Goal: Information Seeking & Learning: Find specific fact

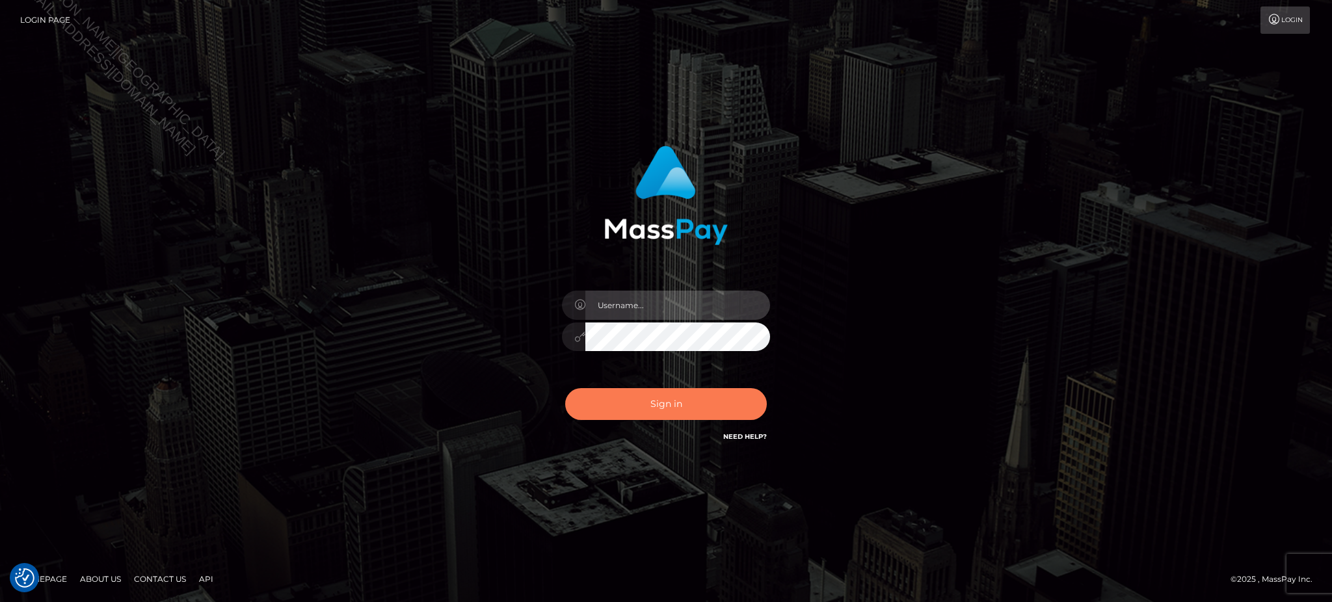
type input "Jiecel"
click at [685, 410] on button "Sign in" at bounding box center [666, 404] width 202 height 32
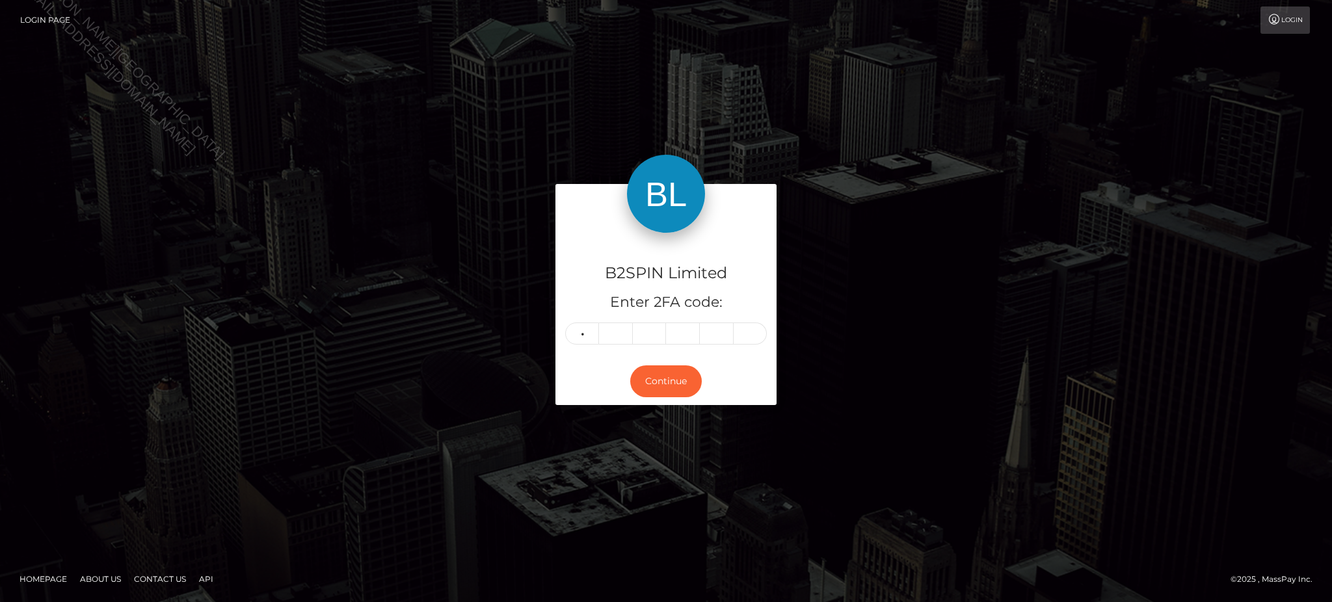
type input "6"
type input "4"
type input "0"
type input "9"
type input "5"
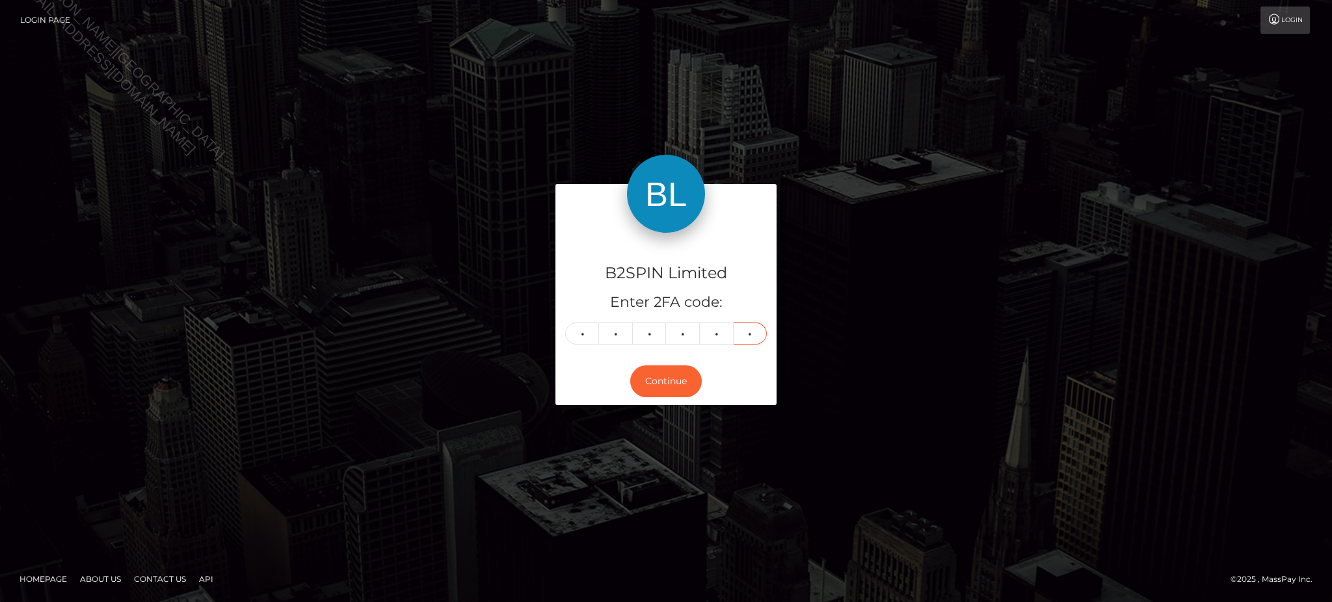
type input "5"
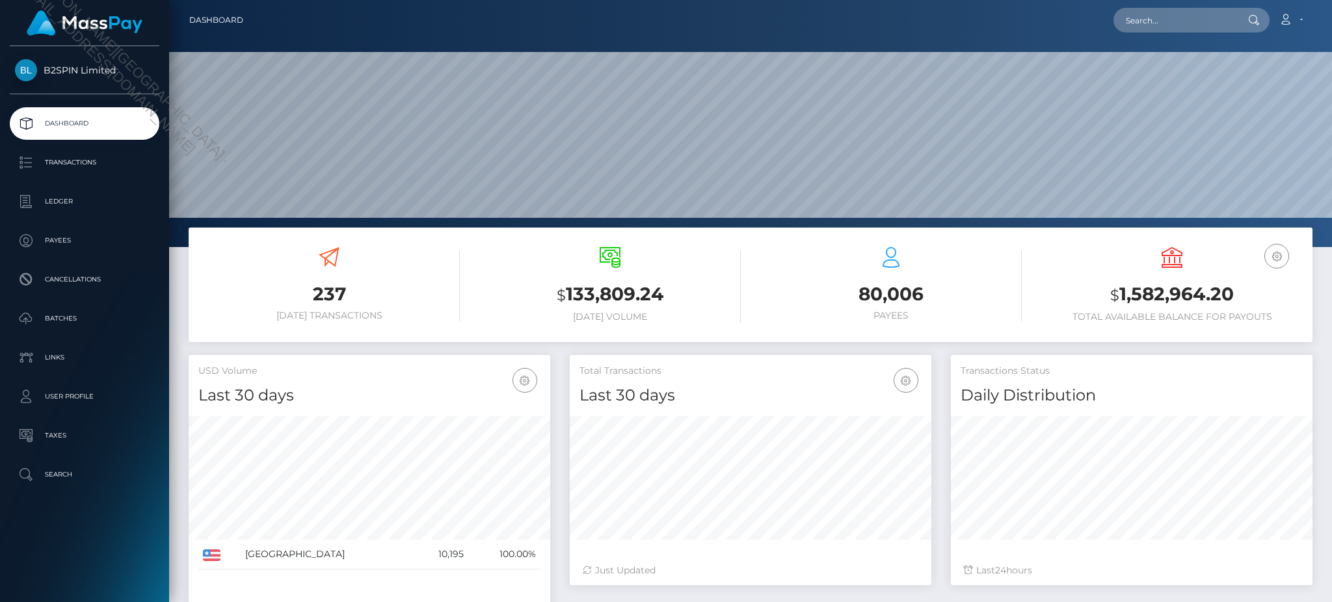
scroll to position [231, 361]
click at [1174, 28] on input "text" at bounding box center [1175, 20] width 122 height 25
paste input "12e7d697-23b6-4644-8325-ff95fd60055e"
type input "12e7d697-23b6-4644-8325-ff95fd60055e"
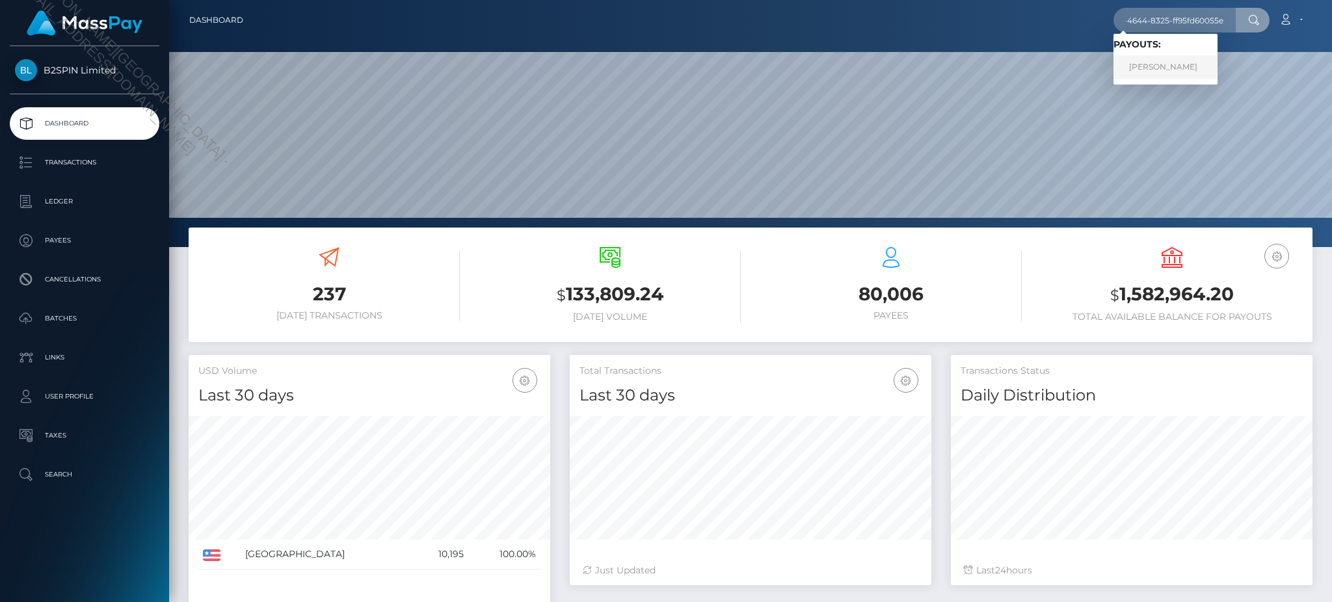
scroll to position [0, 0]
click at [1164, 68] on link "JANICIA J WALTON" at bounding box center [1166, 67] width 104 height 24
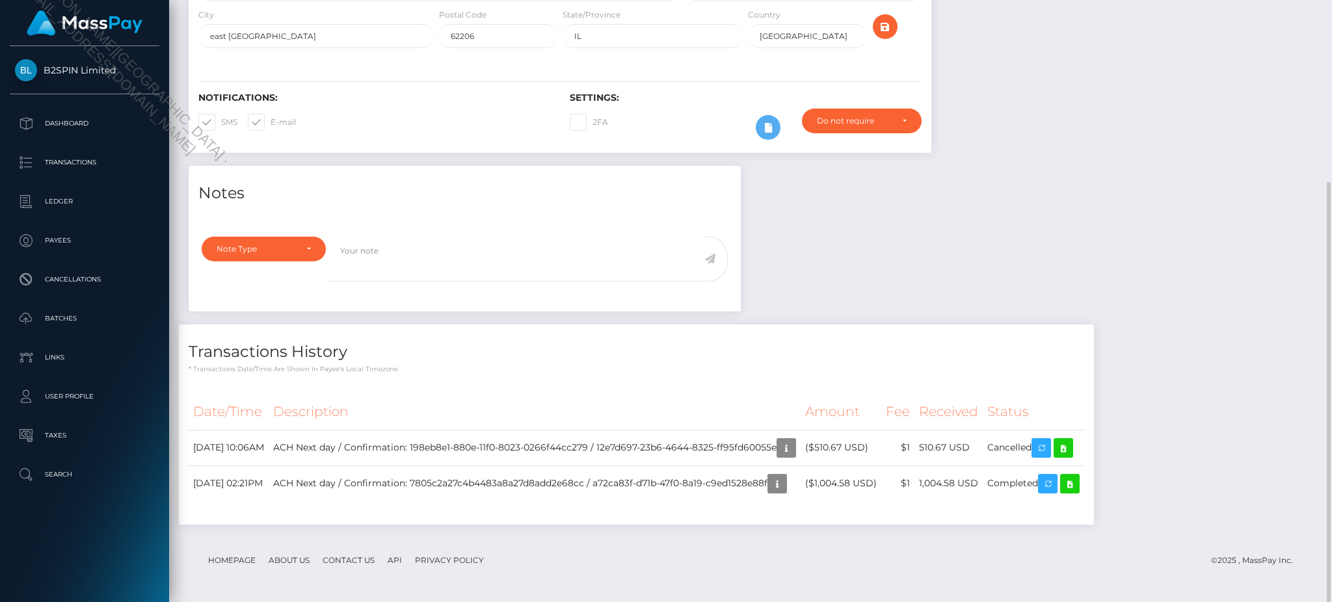
scroll to position [156, 361]
click at [1131, 222] on div "Notes Note Type Compliance Clear Compliance General Note Type" at bounding box center [751, 352] width 1144 height 372
click at [794, 451] on icon "button" at bounding box center [787, 448] width 16 height 16
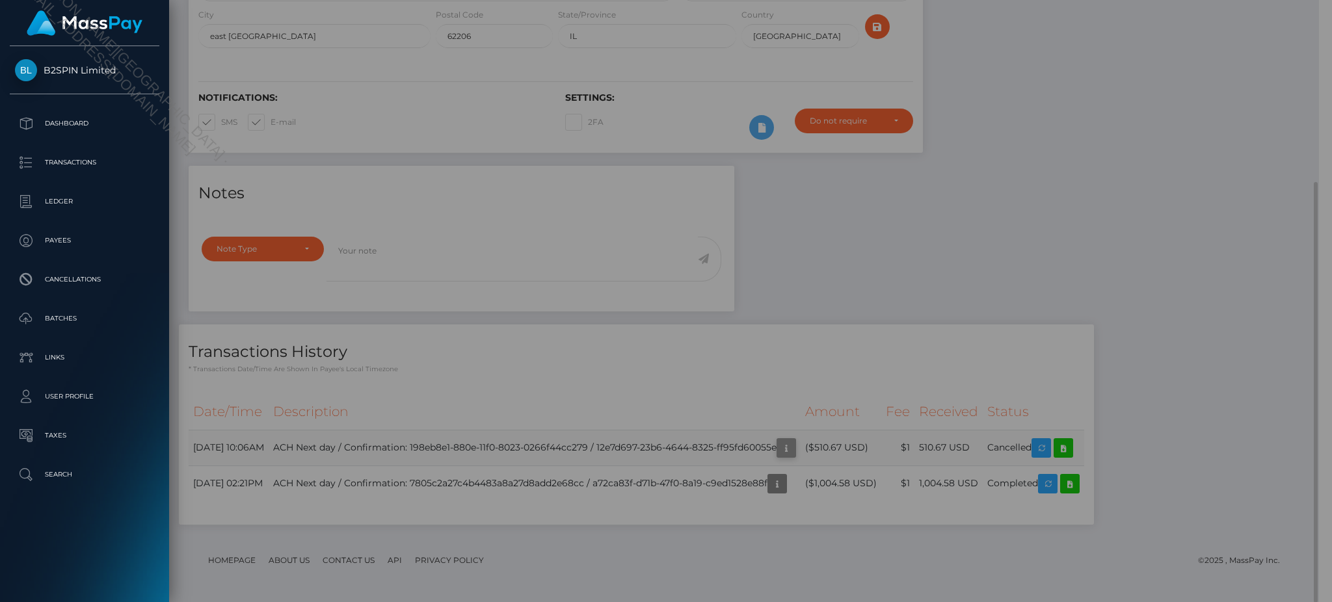
scroll to position [650420, 650218]
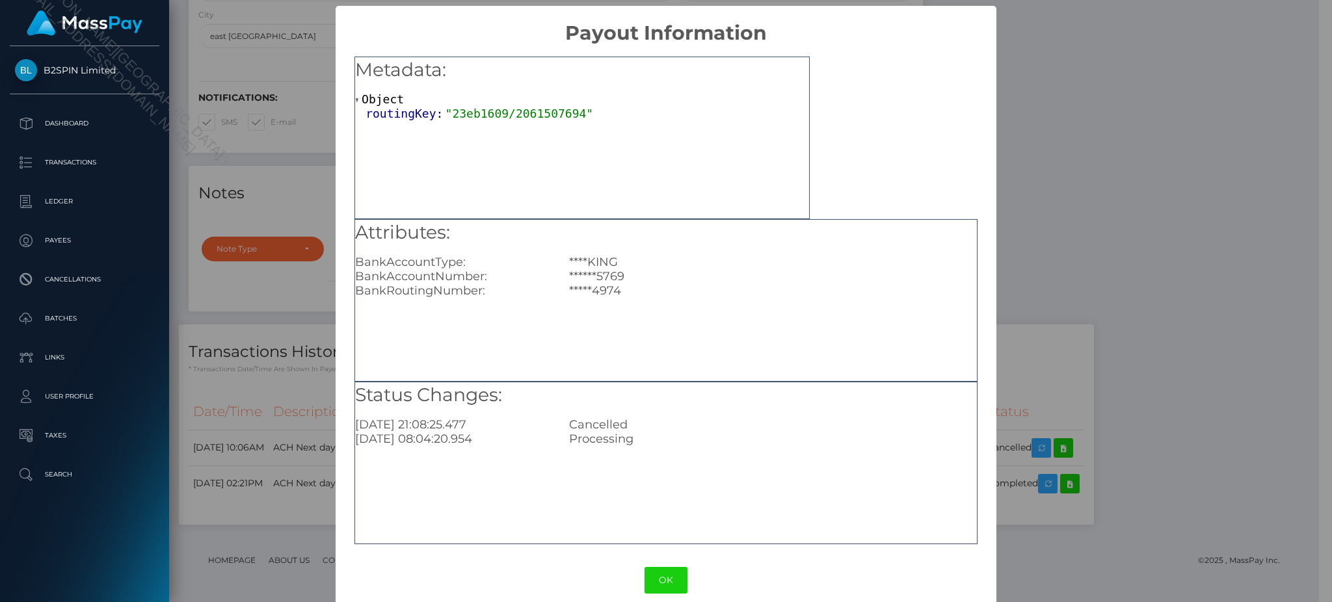
click at [1131, 170] on div "× Payout Information Metadata: Object routingKey: "23eb1609/2061507694" Attribu…" at bounding box center [666, 301] width 1332 height 602
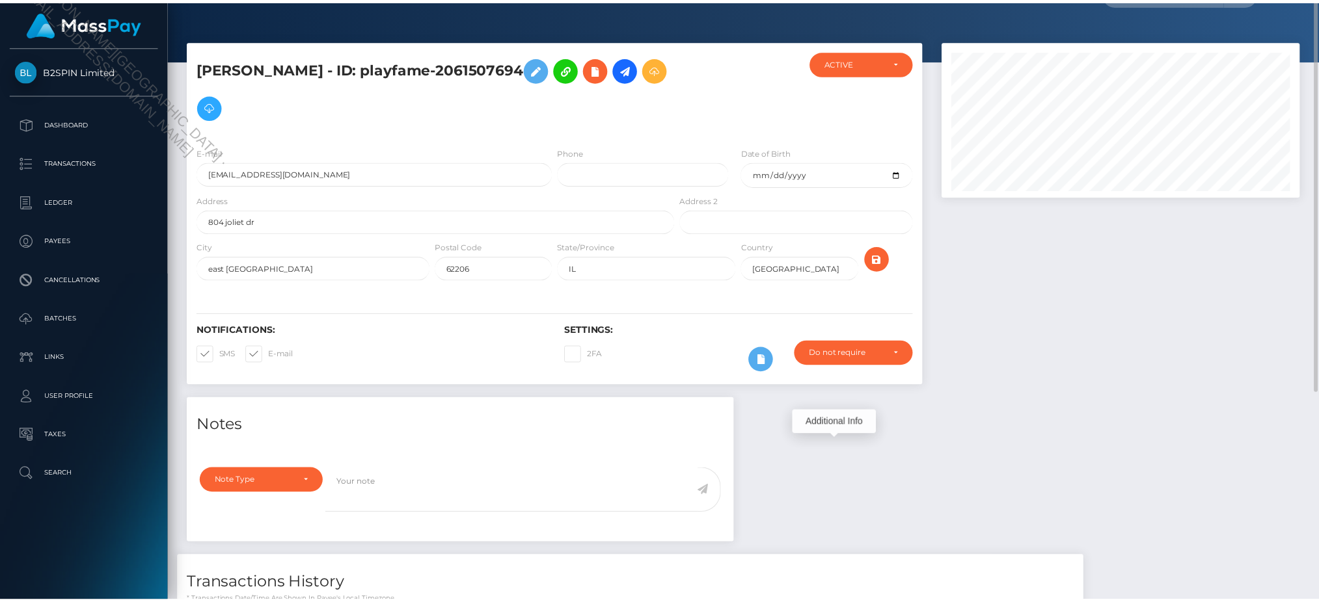
scroll to position [0, 0]
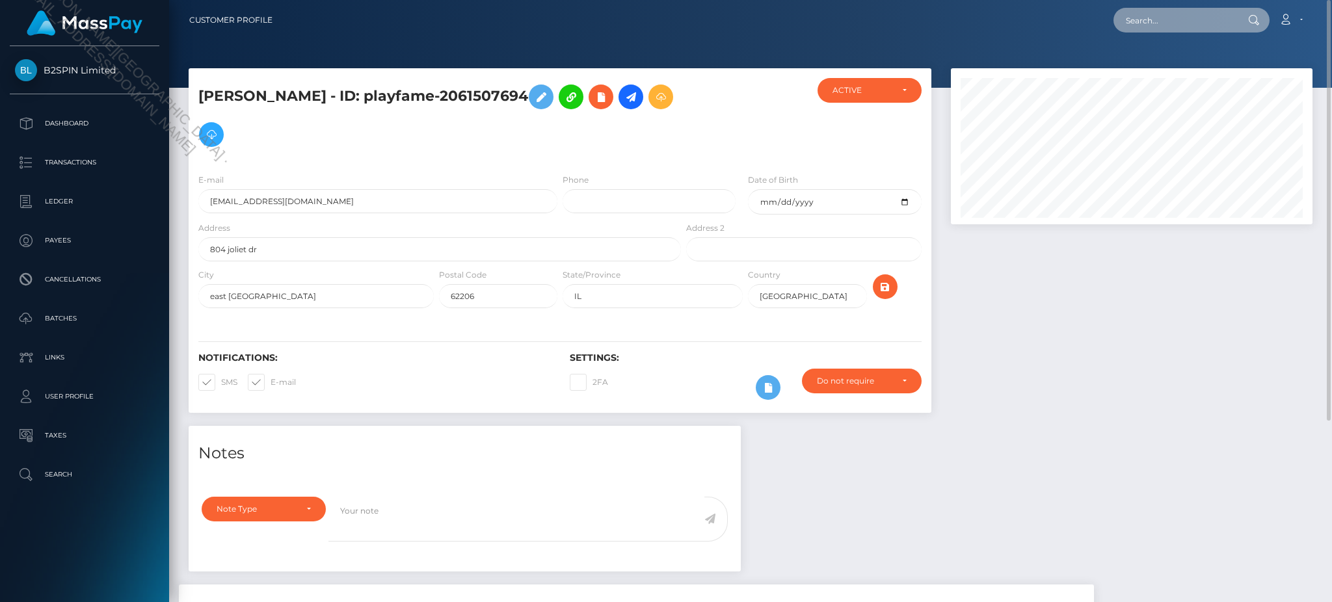
click at [1181, 18] on input "text" at bounding box center [1175, 20] width 122 height 25
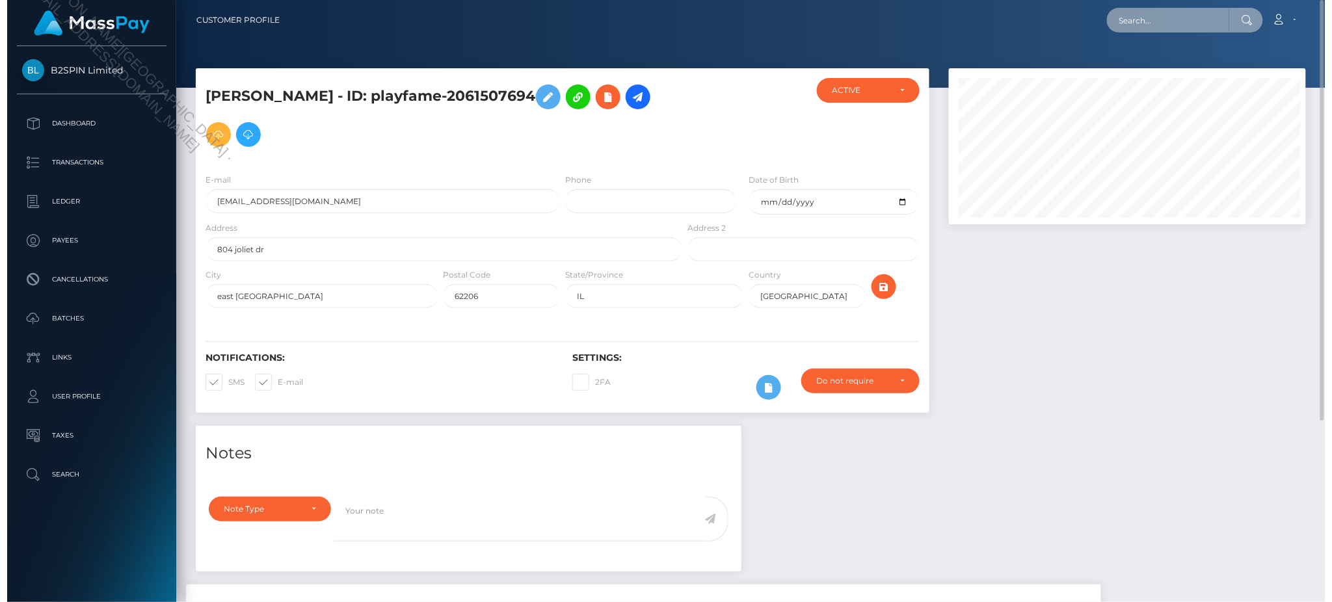
scroll to position [156, 361]
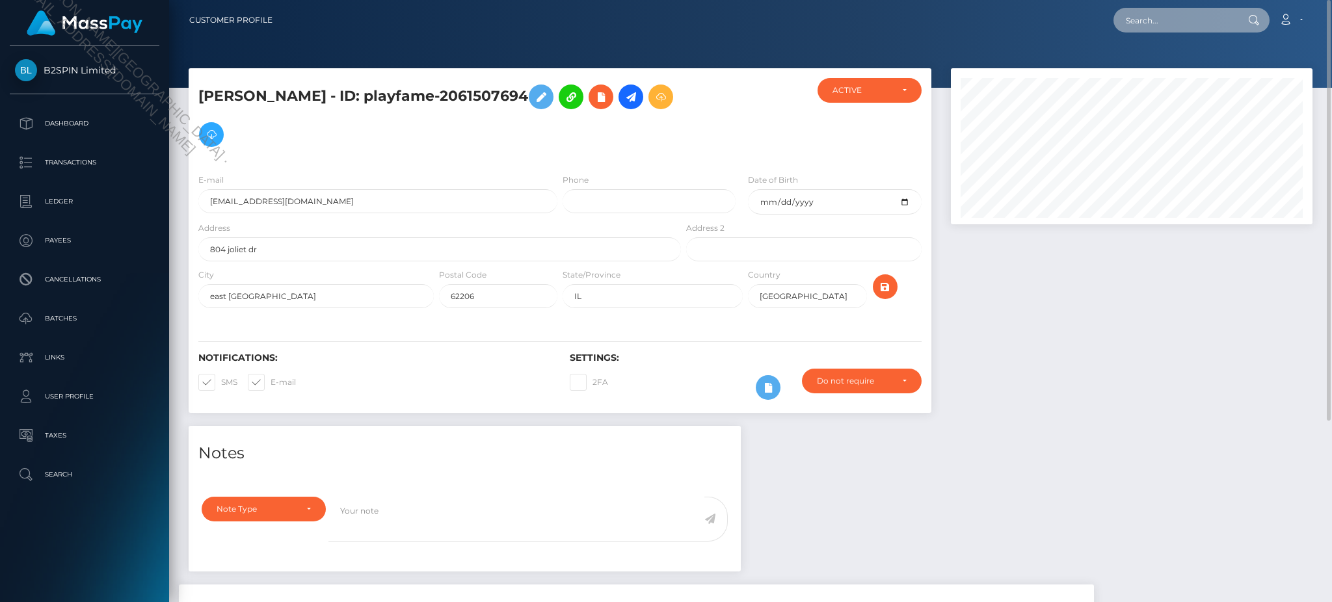
paste input "cac_12e7d697-23b6-4644-8325-ff95fd60055e"
type input "cac_12e7d697-23b6-4644-8325-ff95fd60055e"
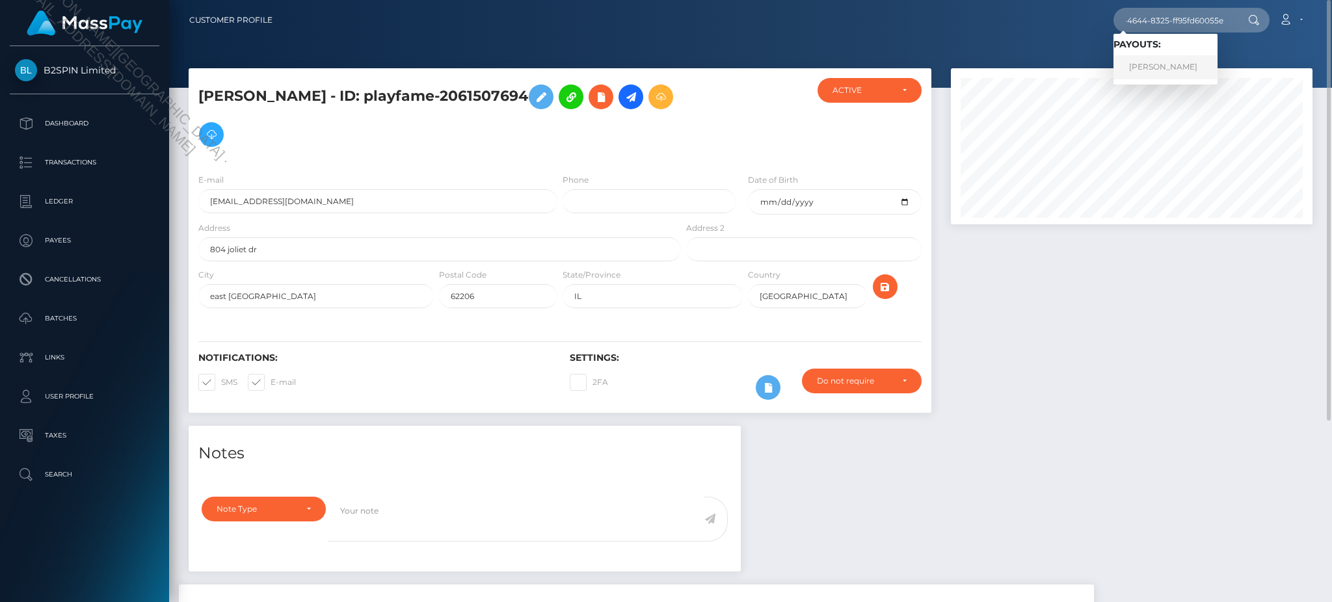
scroll to position [0, 0]
click at [1162, 68] on link "Janicia J Walton" at bounding box center [1166, 67] width 104 height 24
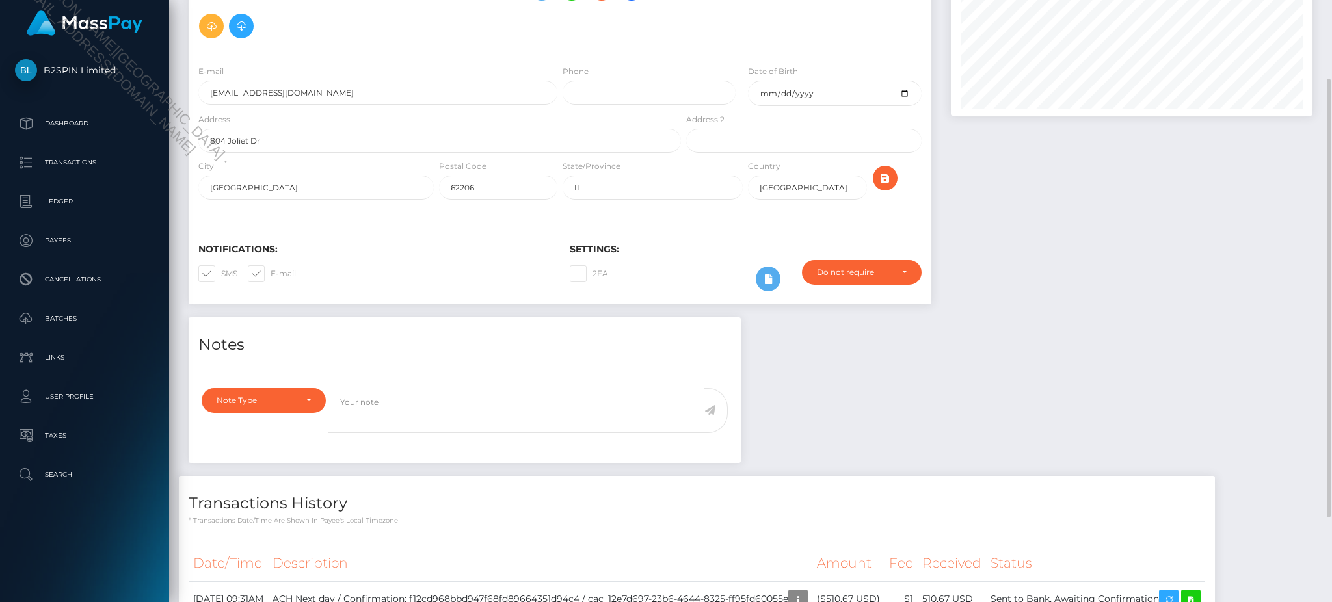
scroll to position [224, 0]
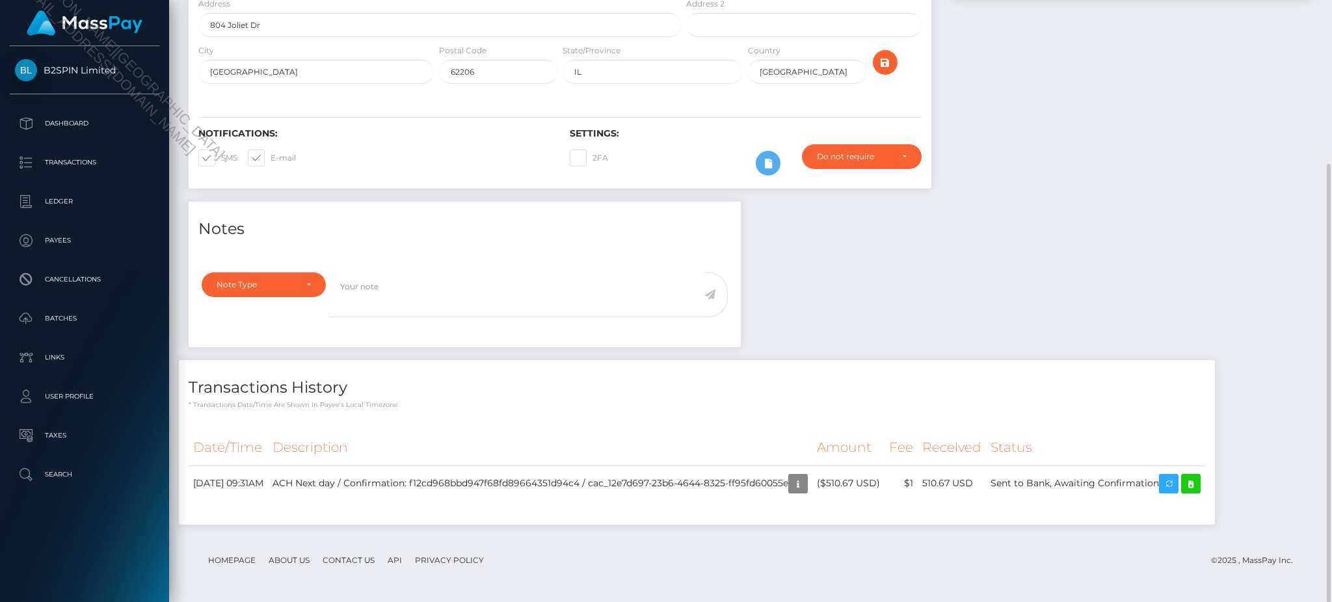
click at [1112, 236] on div "Notes Note Type Compliance Clear Compliance General Note Type" at bounding box center [751, 370] width 1144 height 336
click at [1199, 485] on icon at bounding box center [1191, 484] width 16 height 16
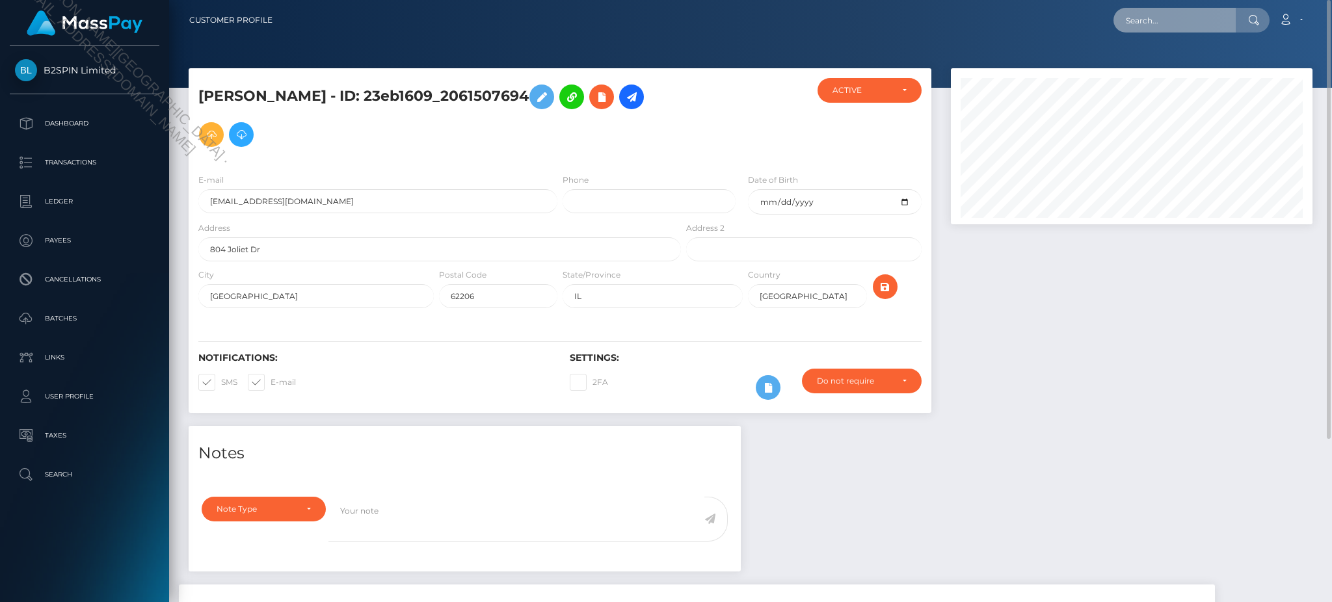
click at [1145, 28] on input "text" at bounding box center [1175, 20] width 122 height 25
paste input "a72ca83f-d71b-47f0-8a19-c9ed1528e88f"
type input "a72ca83f-d71b-47f0-8a19-c9ed1528e88f"
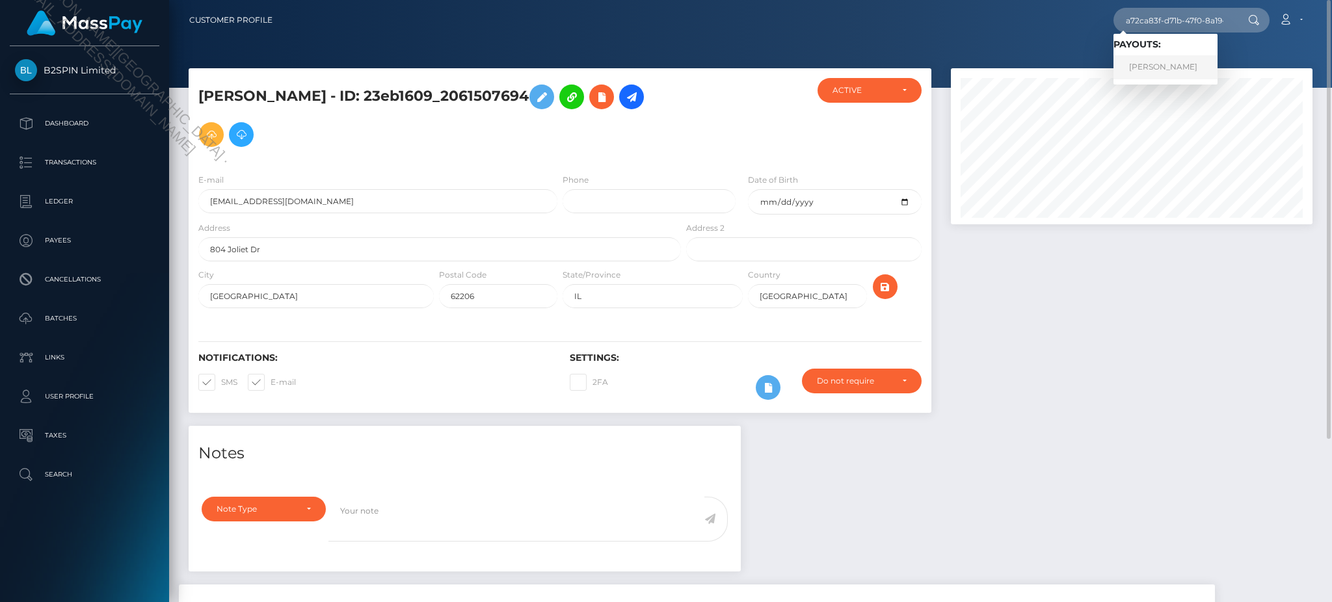
click at [1173, 66] on link "JANICIA J WALTON" at bounding box center [1166, 67] width 104 height 24
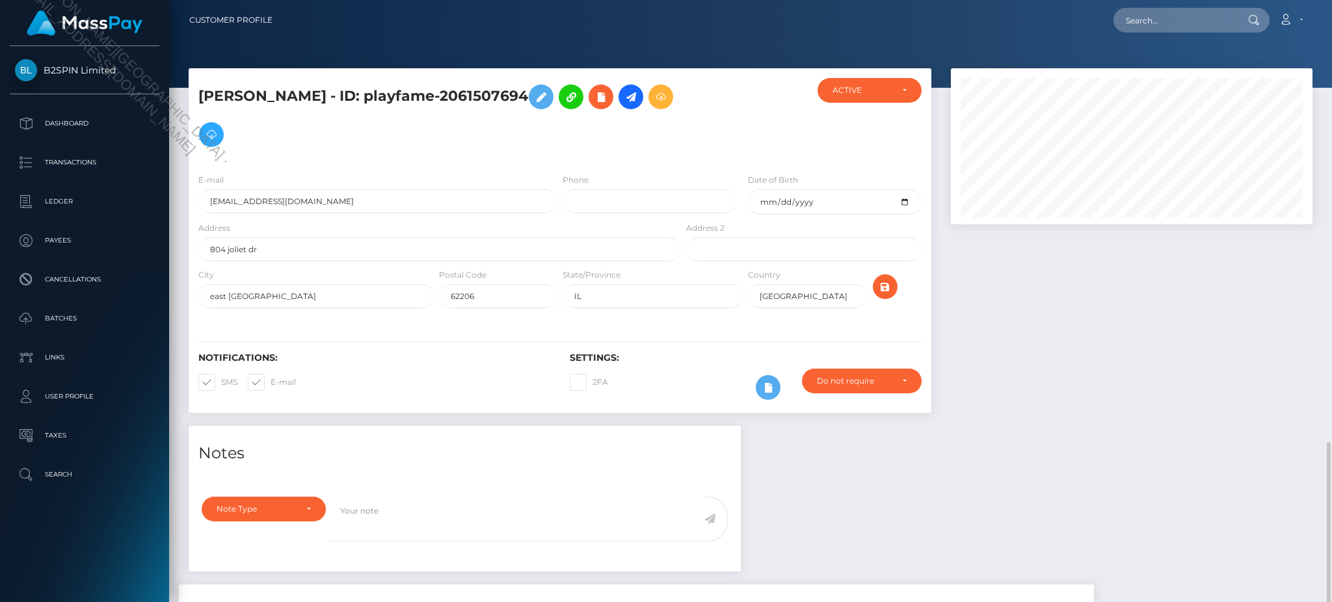
scroll to position [156, 361]
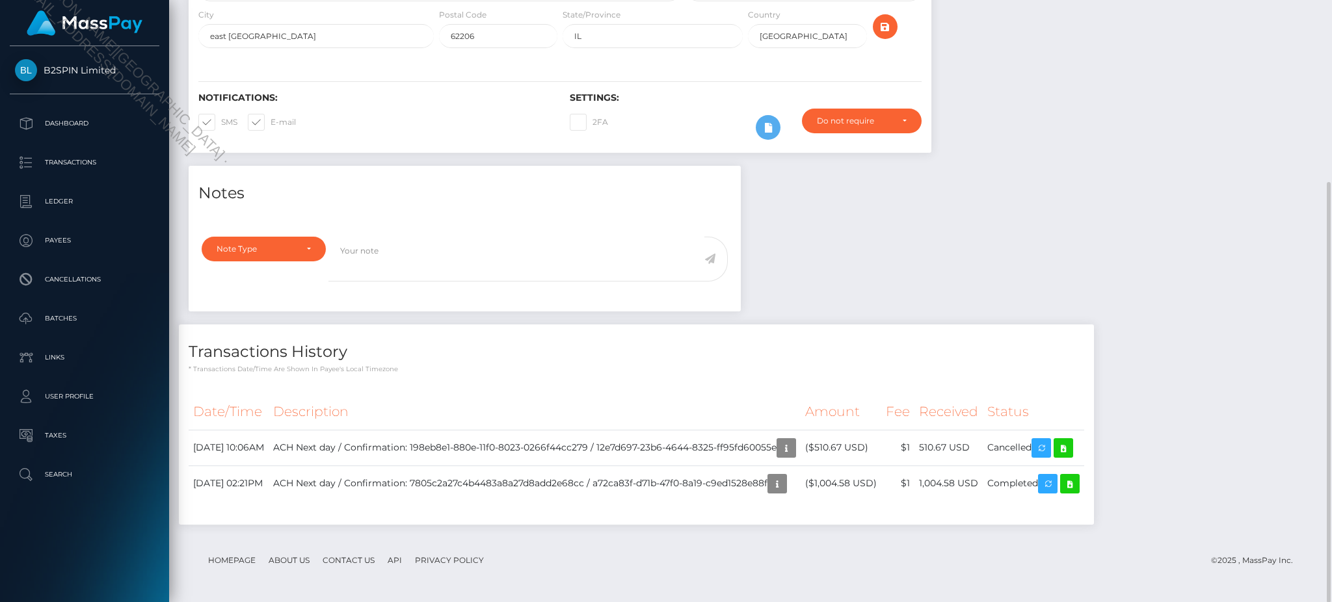
click at [1099, 252] on div "Notes Note Type Compliance Clear Compliance General Note Type" at bounding box center [751, 352] width 1144 height 372
click at [1146, 232] on div "Notes Note Type Compliance Clear Compliance General Note Type" at bounding box center [751, 352] width 1144 height 372
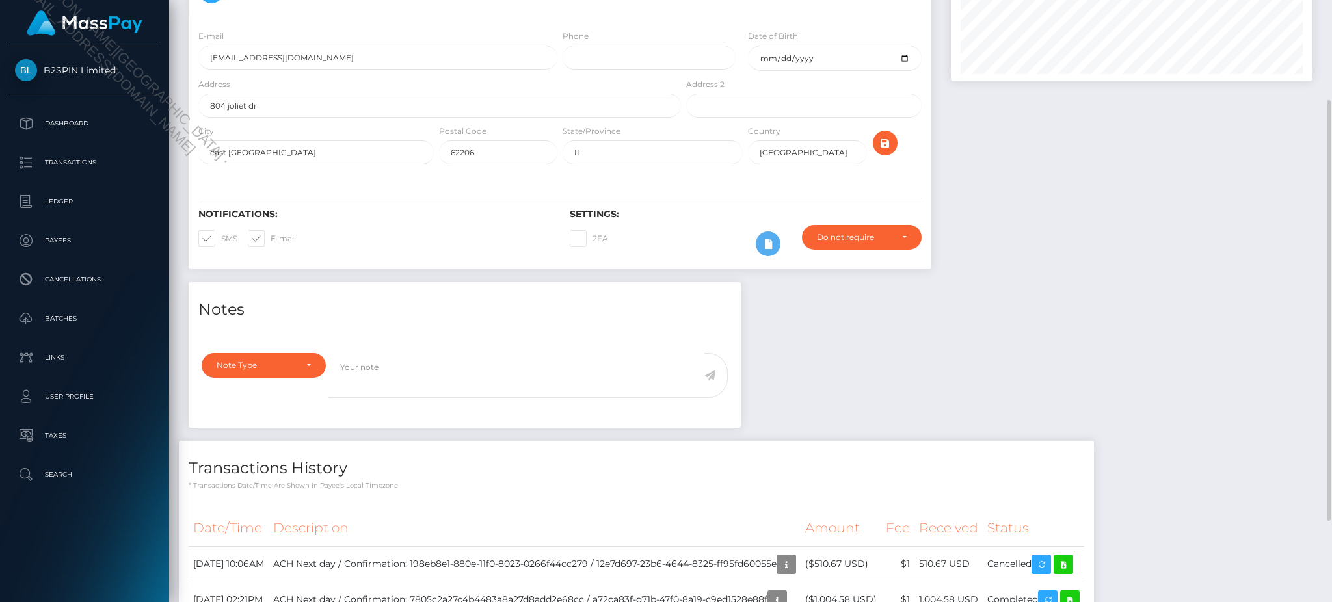
scroll to position [0, 0]
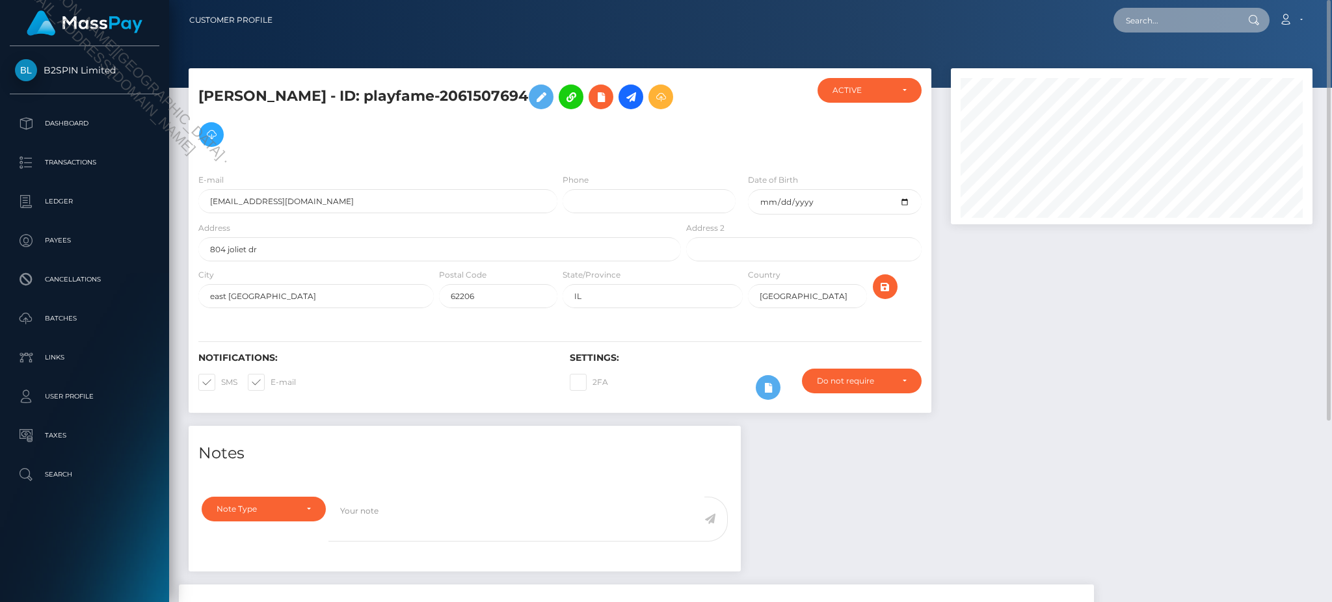
click at [1168, 14] on input "text" at bounding box center [1175, 20] width 122 height 25
paste input "cac_12e7d697-23b6-4644-8325-ff95fd60055e"
type input "cac_12e7d697-23b6-4644-8325-ff95fd60055e"
click at [1161, 66] on link "Janicia J Walton" at bounding box center [1166, 67] width 104 height 24
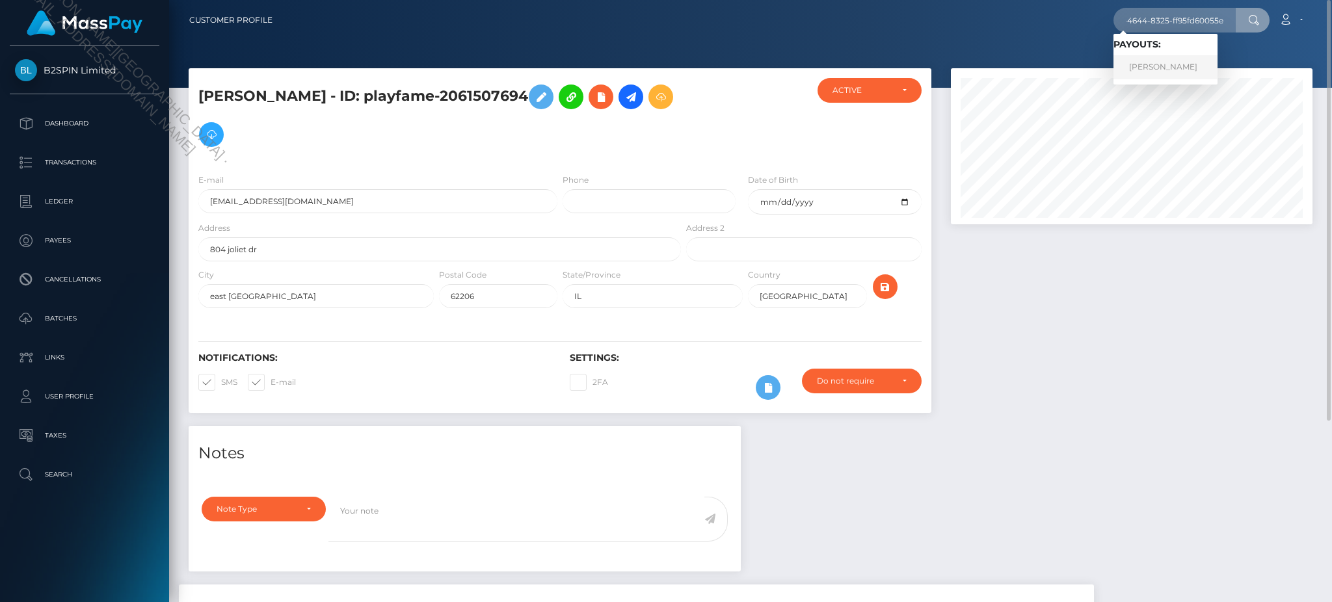
scroll to position [0, 0]
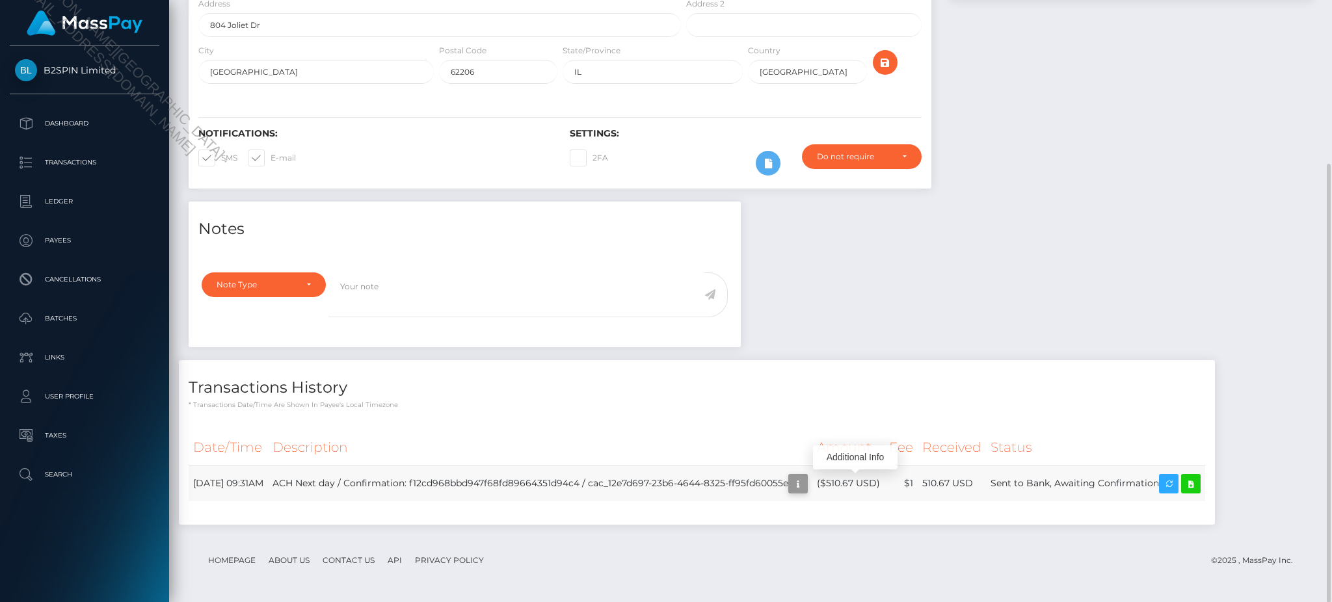
scroll to position [156, 361]
click at [667, 505] on div "Date/Time Description Amount Fee Received Status" at bounding box center [697, 474] width 1017 height 88
drag, startPoint x: 641, startPoint y: 486, endPoint x: 842, endPoint y: 492, distance: 200.5
click at [813, 492] on td "ACH Next day / Confirmation: f12cd968bbd947f68fd89664351d94c4 / cac_12e7d697-23…" at bounding box center [540, 484] width 545 height 36
copy td "cac_12e7d697-23b6-4644-8325-ff95fd60055e"
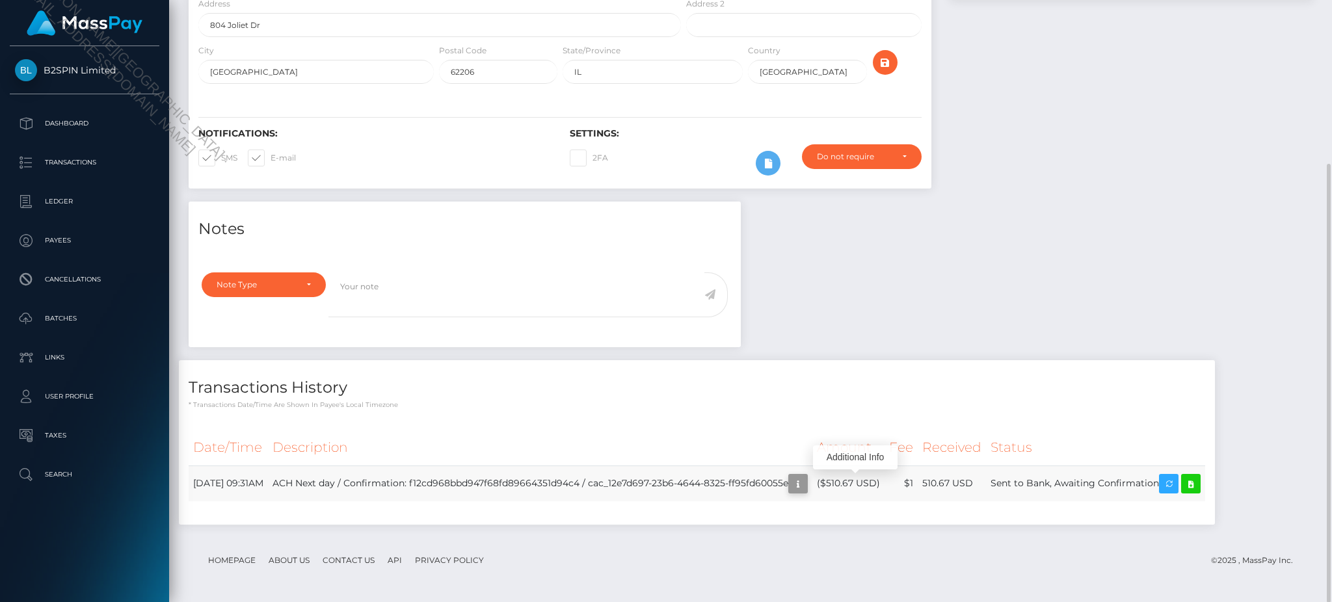
click at [806, 486] on icon "button" at bounding box center [798, 484] width 16 height 16
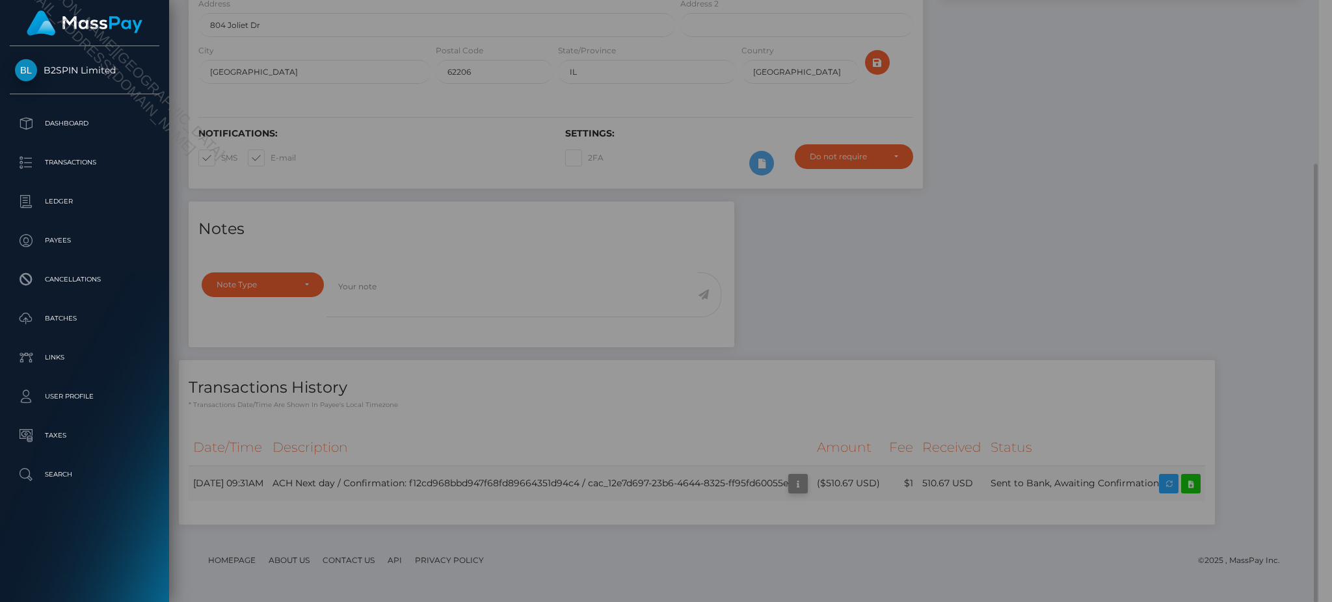
scroll to position [650420, 650218]
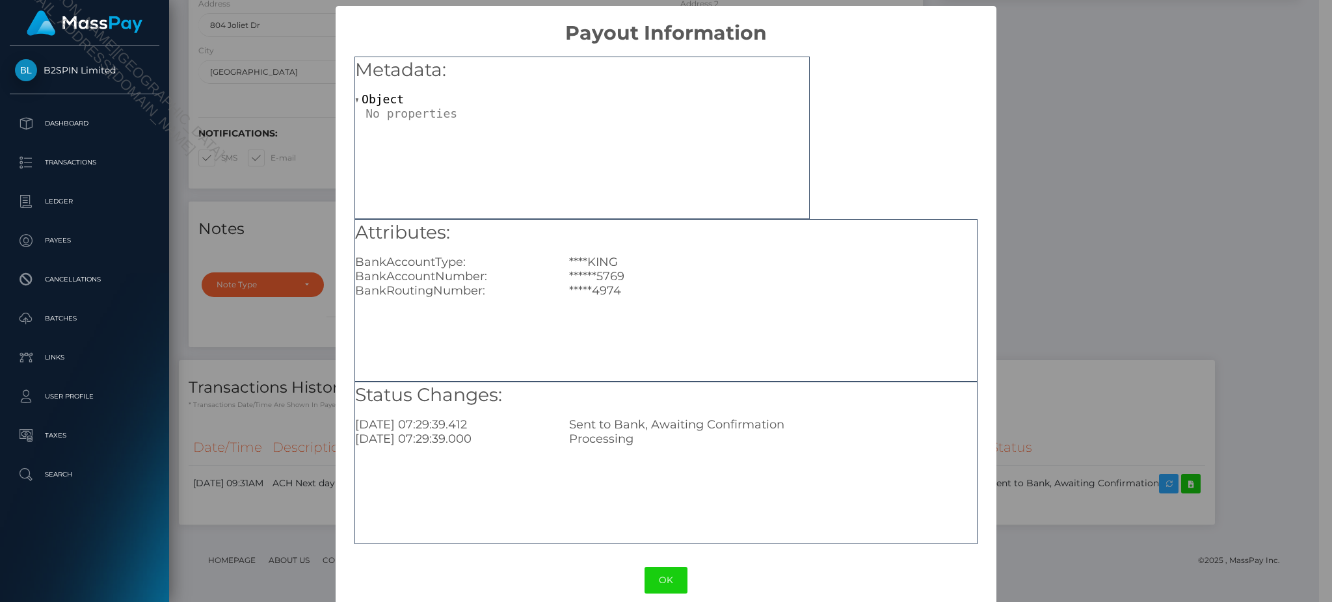
click at [1095, 142] on div "× Payout Information Metadata: Object Attributes: BankAccountType: ****KING Ban…" at bounding box center [666, 301] width 1332 height 602
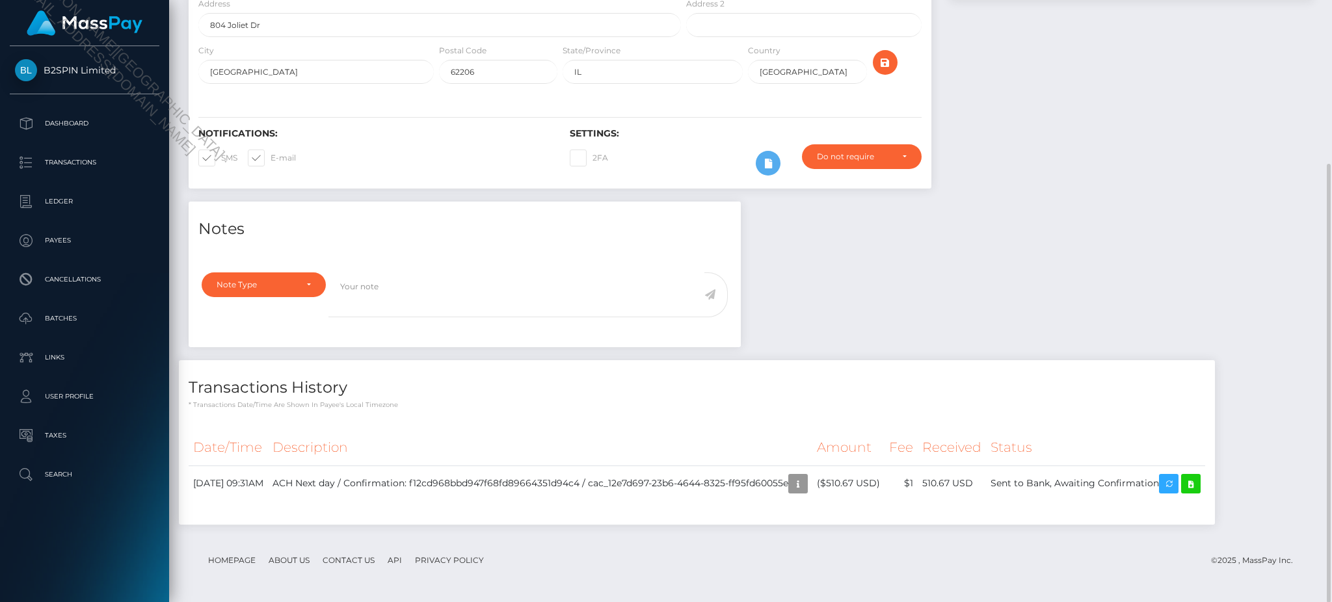
scroll to position [156, 361]
click at [1199, 484] on icon at bounding box center [1191, 484] width 16 height 16
